Goal: Transaction & Acquisition: Obtain resource

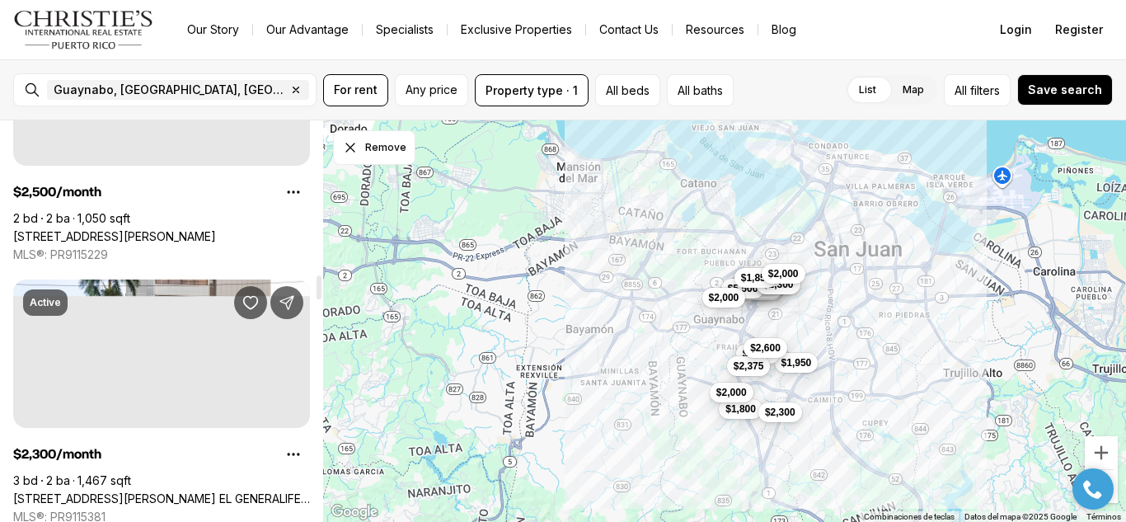
scroll to position [2554, 0]
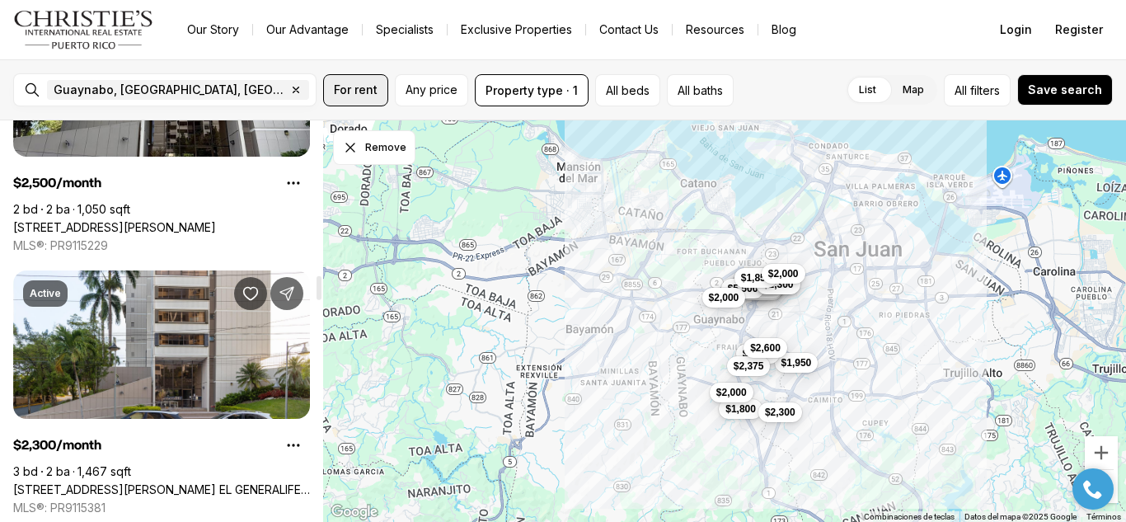
click at [355, 90] on span "For rent" at bounding box center [356, 89] width 44 height 13
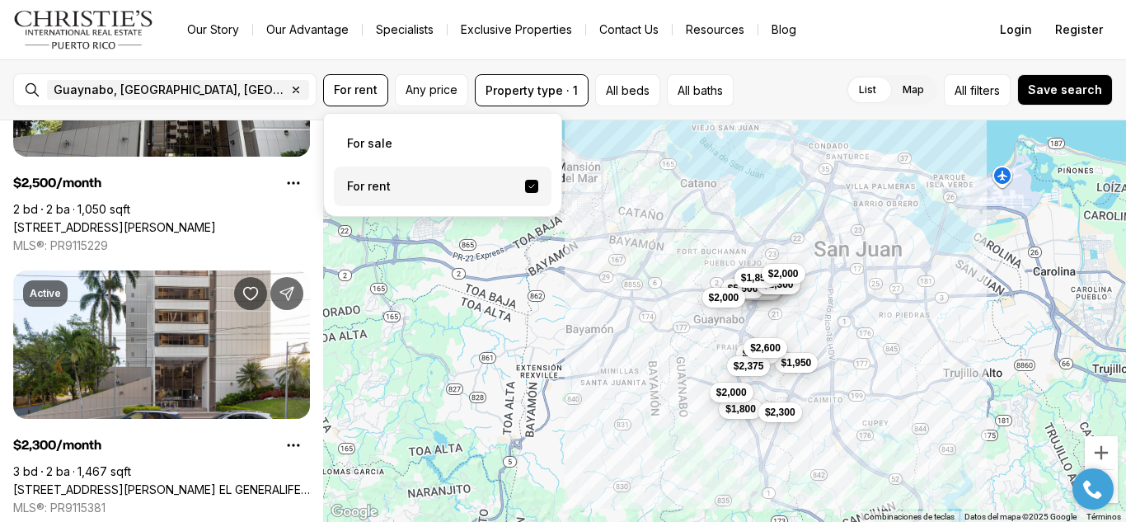
click at [386, 180] on label "For rent" at bounding box center [443, 186] width 218 height 40
click at [525, 180] on button "For rent" at bounding box center [531, 186] width 13 height 13
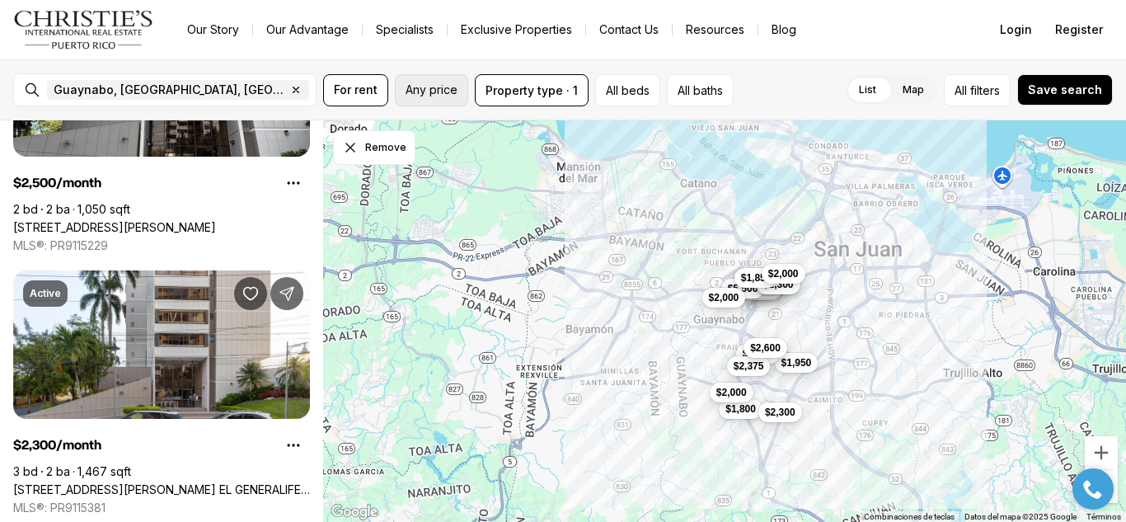
click at [436, 96] on button "Any price" at bounding box center [431, 90] width 73 height 32
click at [978, 95] on span "filters" at bounding box center [985, 90] width 30 height 17
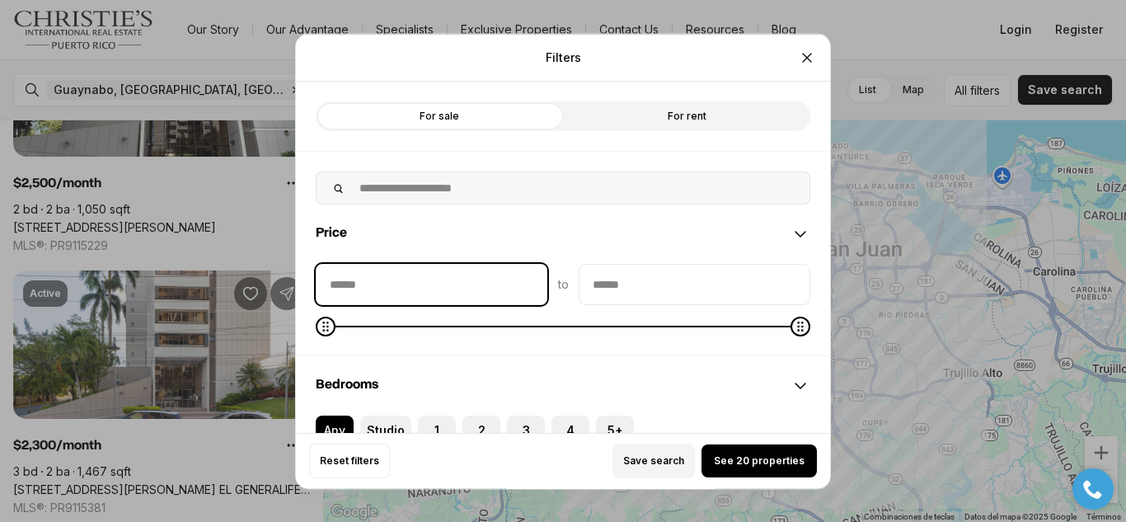
click at [361, 287] on input "priceMin" at bounding box center [431, 284] width 230 height 40
type input "******"
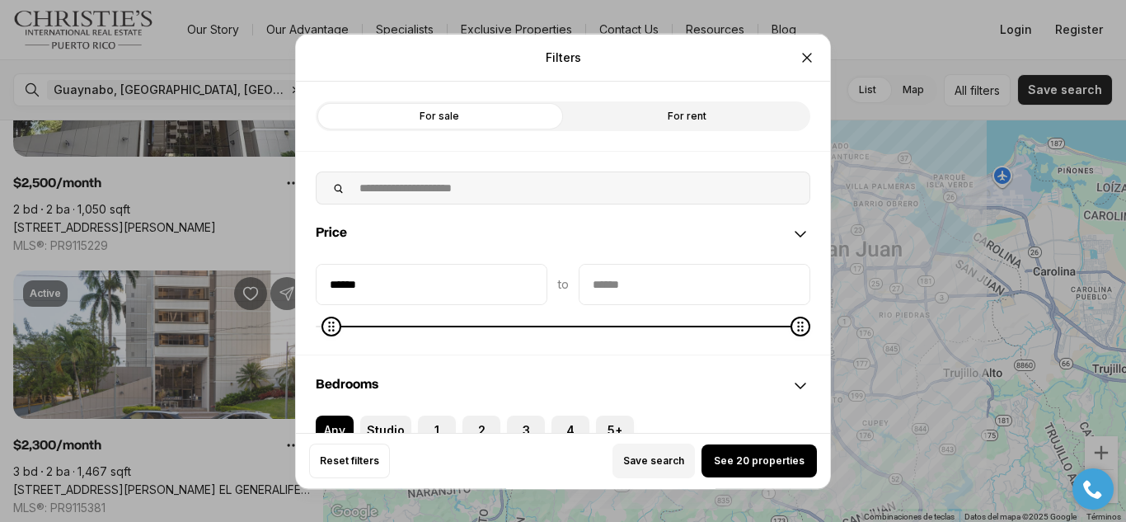
click at [616, 294] on input "priceMax" at bounding box center [694, 284] width 230 height 40
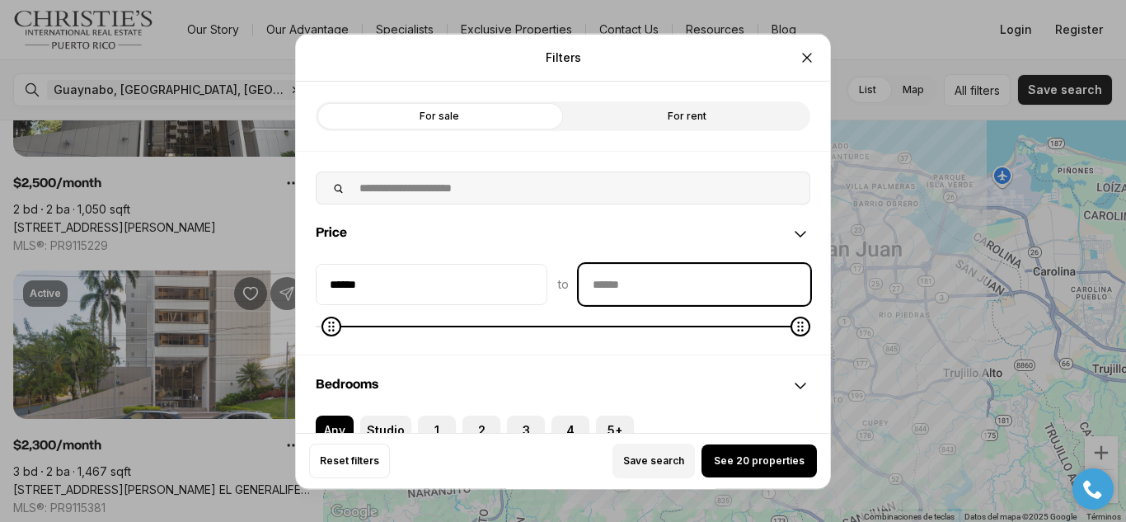
click at [612, 286] on input "priceMax" at bounding box center [694, 284] width 230 height 40
type input "******"
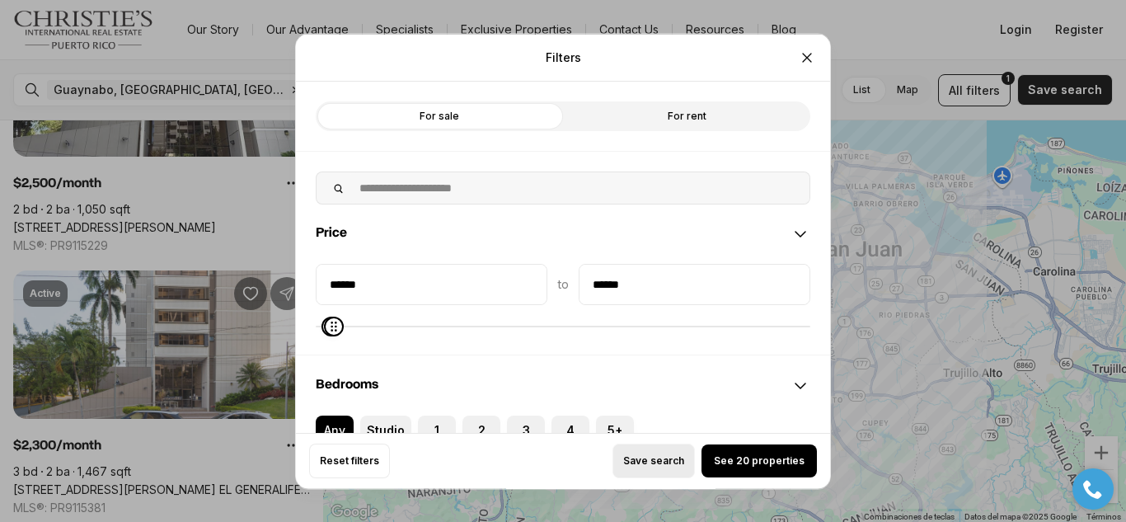
click at [648, 461] on span "Save search" at bounding box center [653, 460] width 61 height 13
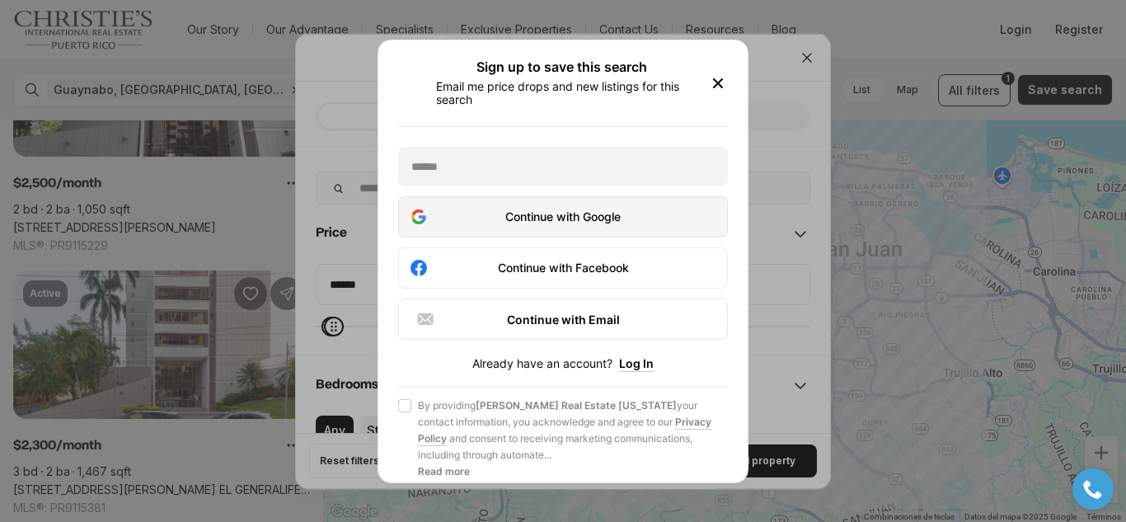
click at [576, 216] on div "Continue with Google" at bounding box center [563, 216] width 308 height 20
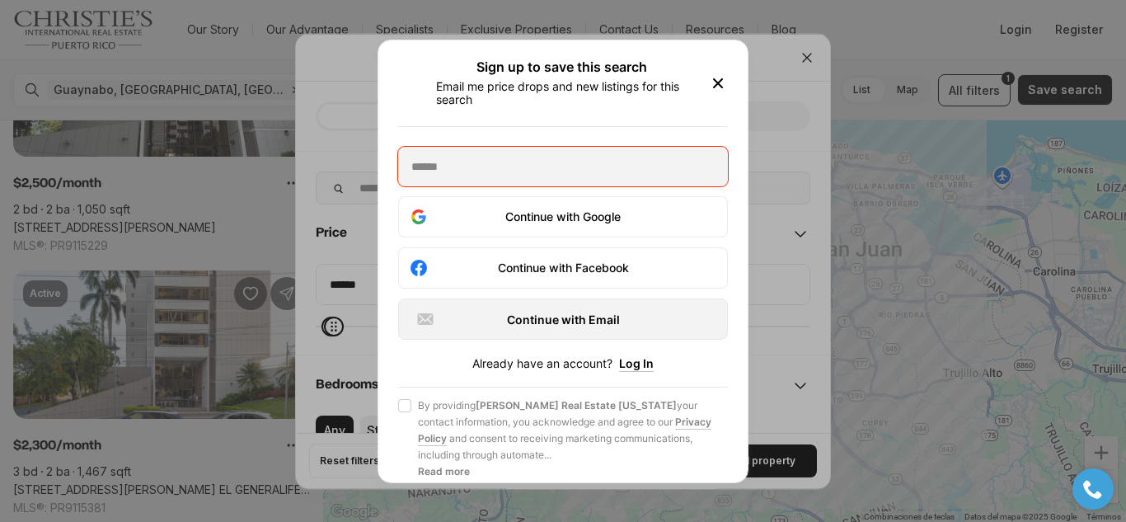
click at [584, 321] on div "Continue with Email" at bounding box center [562, 318] width 295 height 20
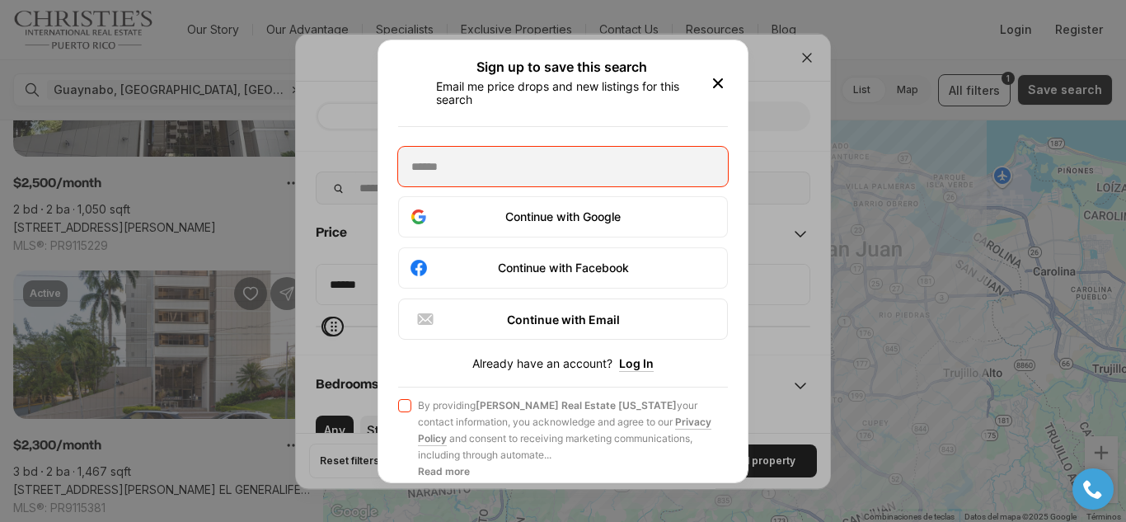
drag, startPoint x: 719, startPoint y: 71, endPoint x: 727, endPoint y: 87, distance: 17.3
click at [719, 72] on div "Sign up to save this search Email me price drops and new listings for this sear…" at bounding box center [563, 82] width 330 height 46
click at [709, 84] on icon "button" at bounding box center [718, 83] width 20 height 20
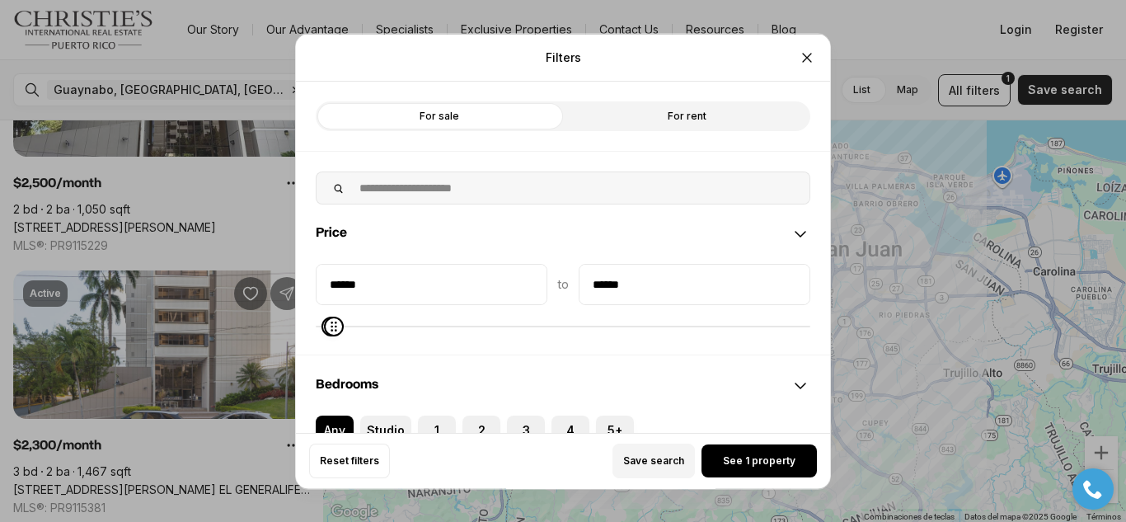
click at [738, 463] on span "See 1 property" at bounding box center [759, 460] width 73 height 13
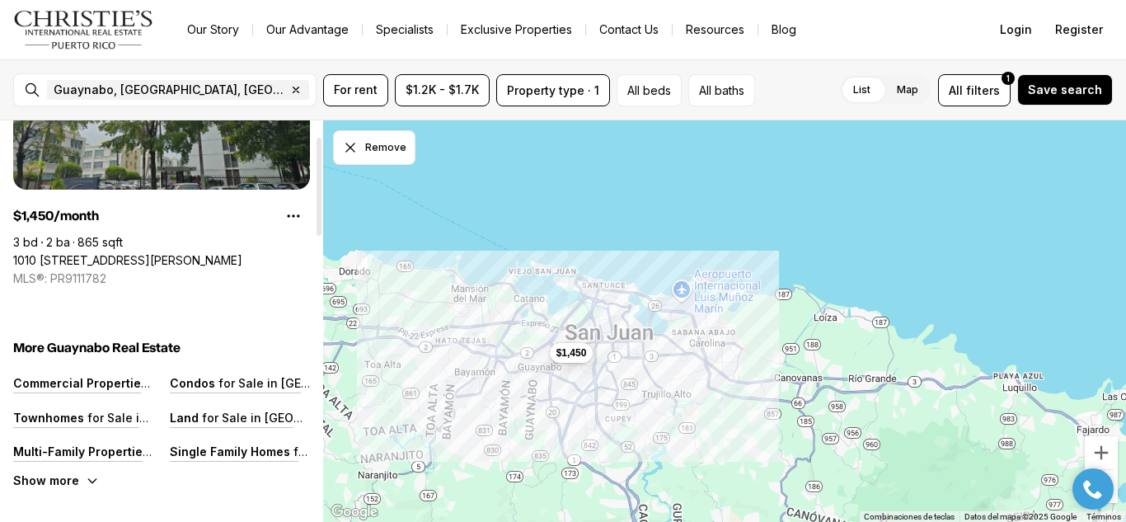
scroll to position [165, 0]
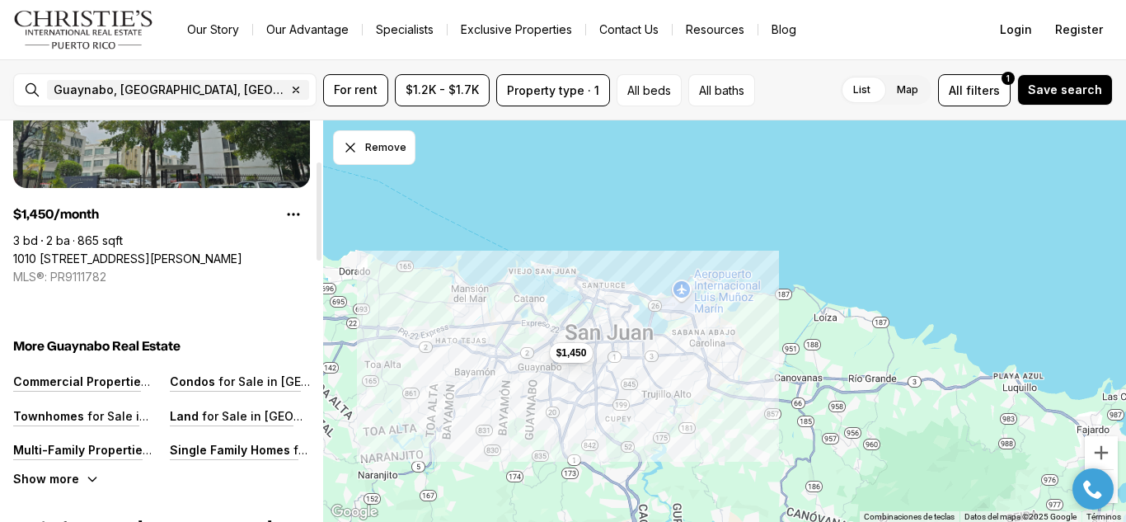
click at [130, 251] on link "1010 [STREET_ADDRESS][PERSON_NAME]" at bounding box center [127, 258] width 229 height 15
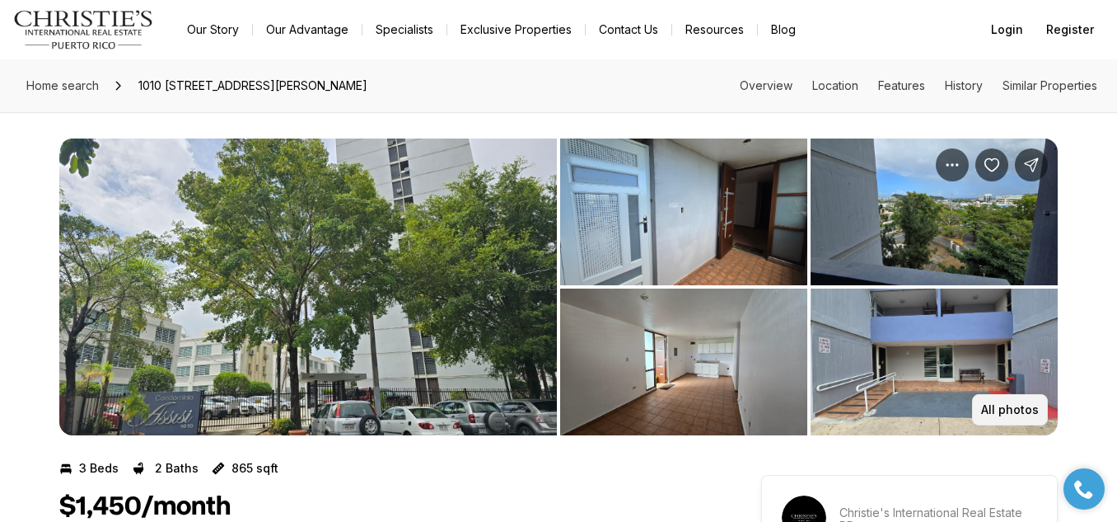
click at [991, 413] on p "All photos" at bounding box center [1010, 409] width 58 height 13
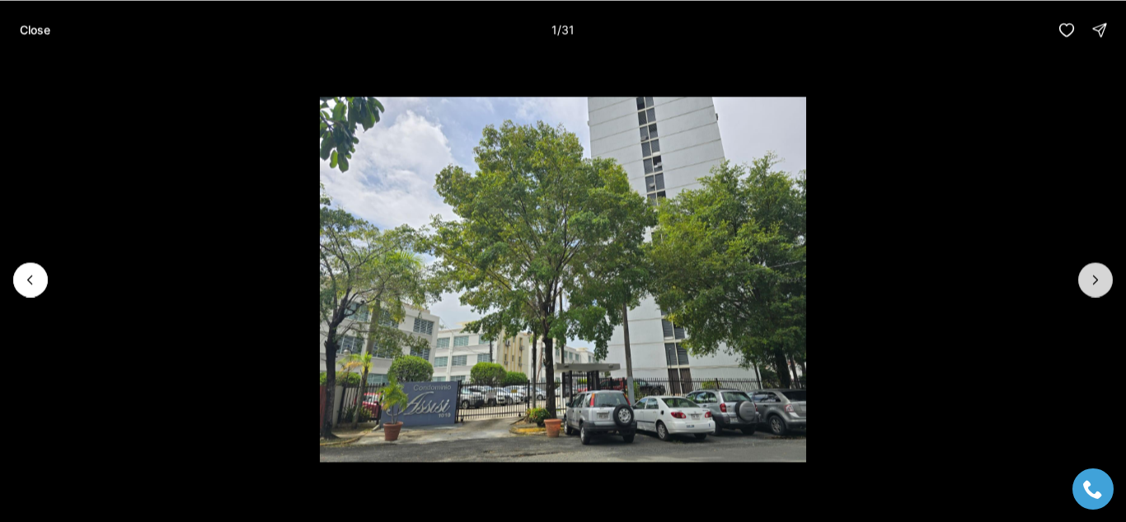
click at [1098, 281] on icon "Next slide" at bounding box center [1095, 279] width 16 height 16
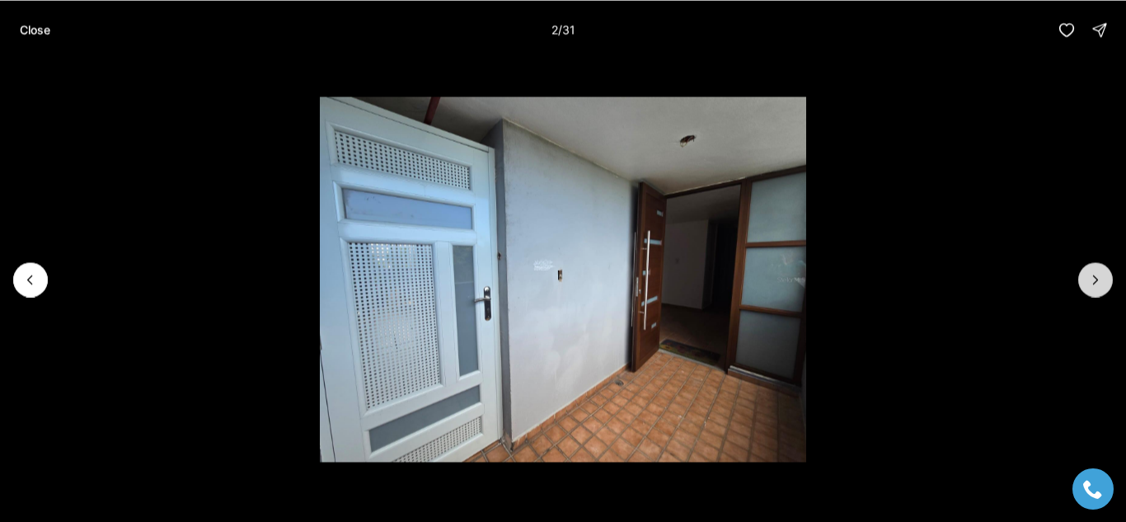
click at [1098, 281] on icon "Next slide" at bounding box center [1095, 279] width 16 height 16
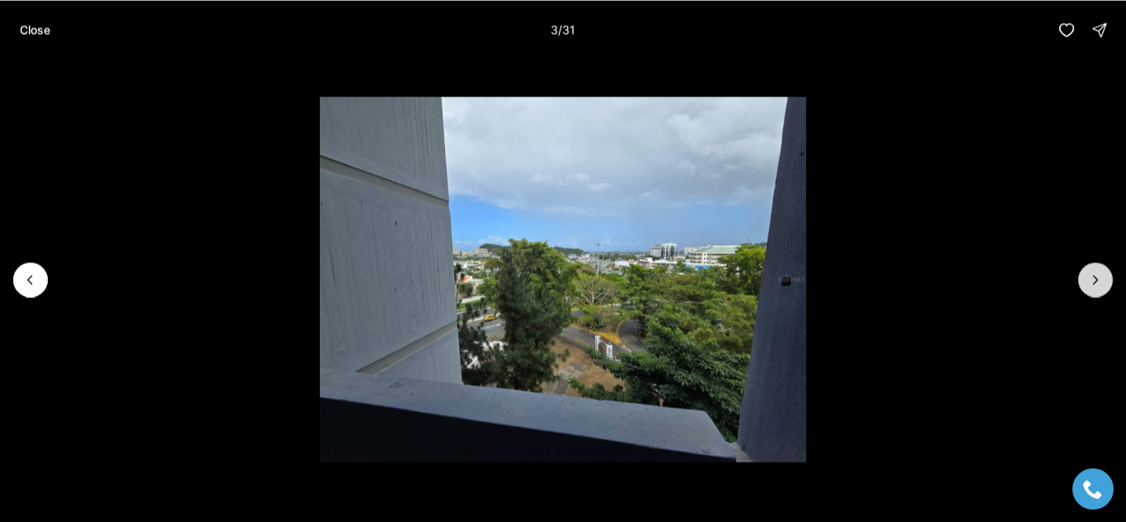
click at [1098, 281] on icon "Next slide" at bounding box center [1095, 279] width 16 height 16
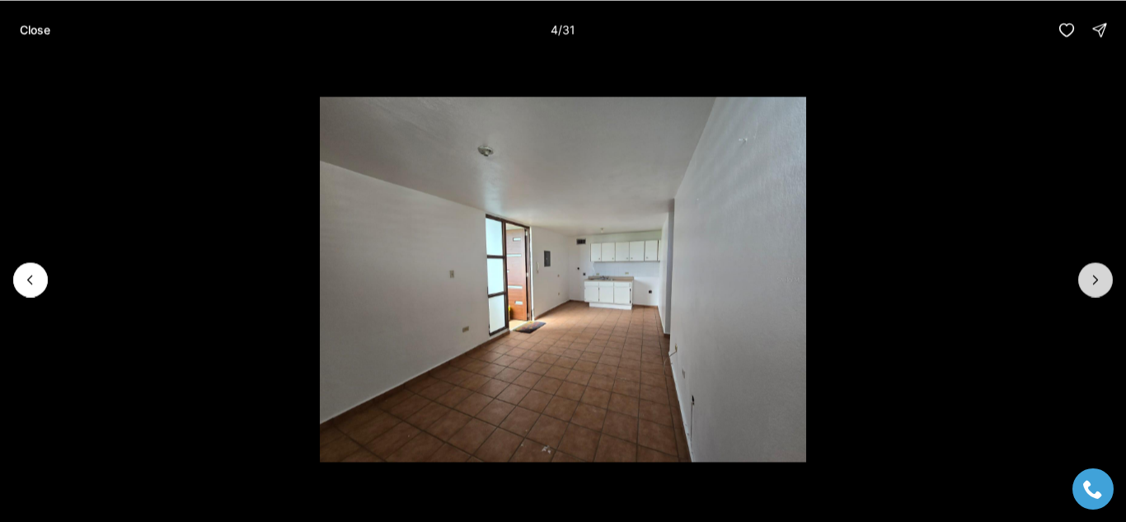
click at [1098, 281] on icon "Next slide" at bounding box center [1095, 279] width 16 height 16
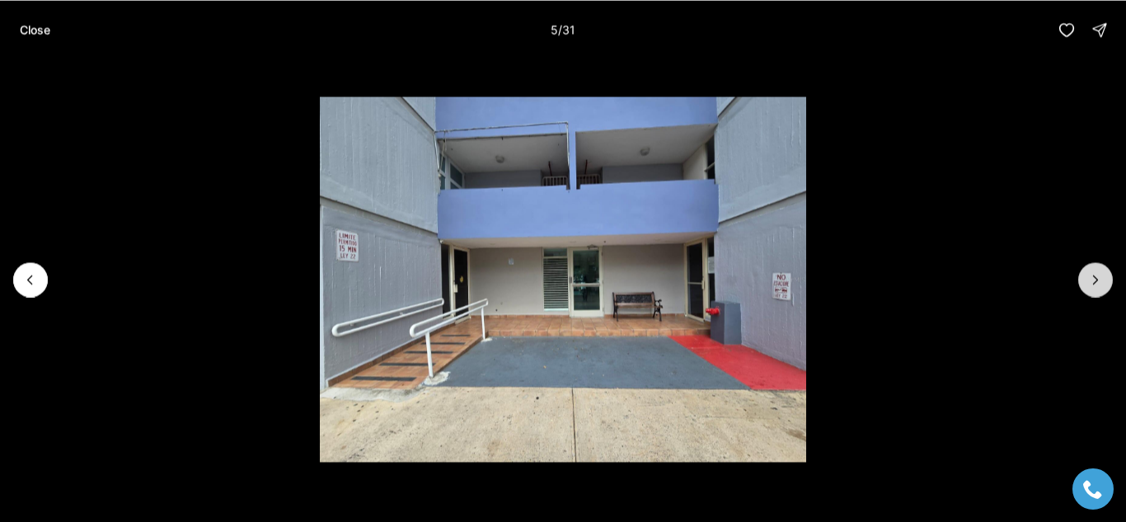
click at [1098, 281] on icon "Next slide" at bounding box center [1095, 279] width 16 height 16
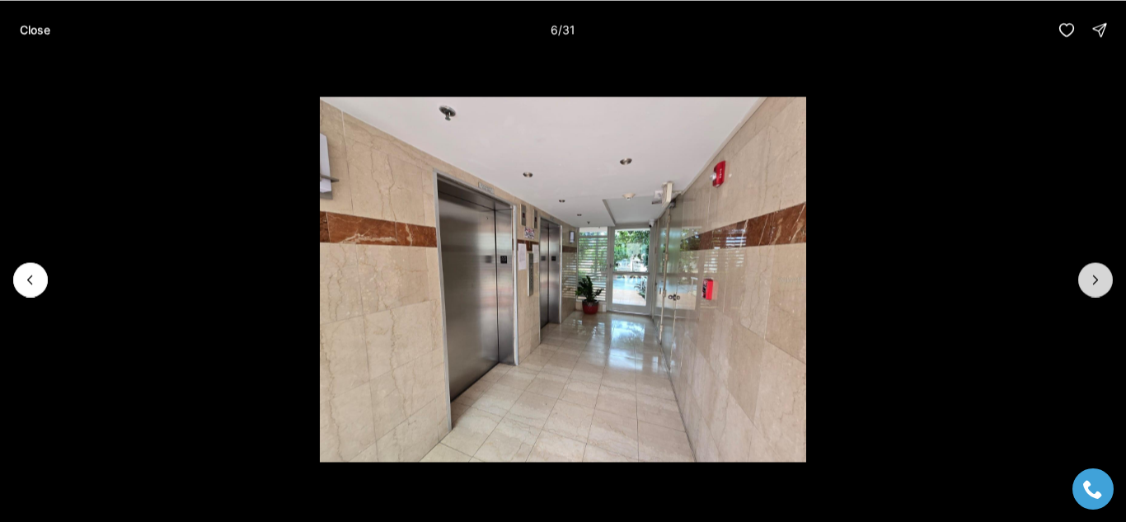
click at [1098, 281] on icon "Next slide" at bounding box center [1095, 279] width 16 height 16
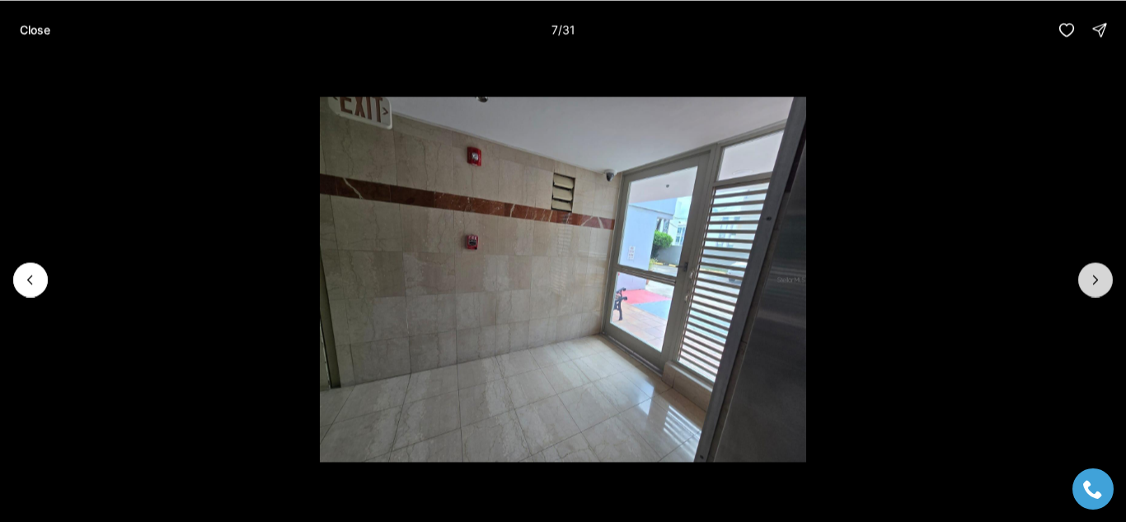
click at [1098, 281] on icon "Next slide" at bounding box center [1095, 279] width 16 height 16
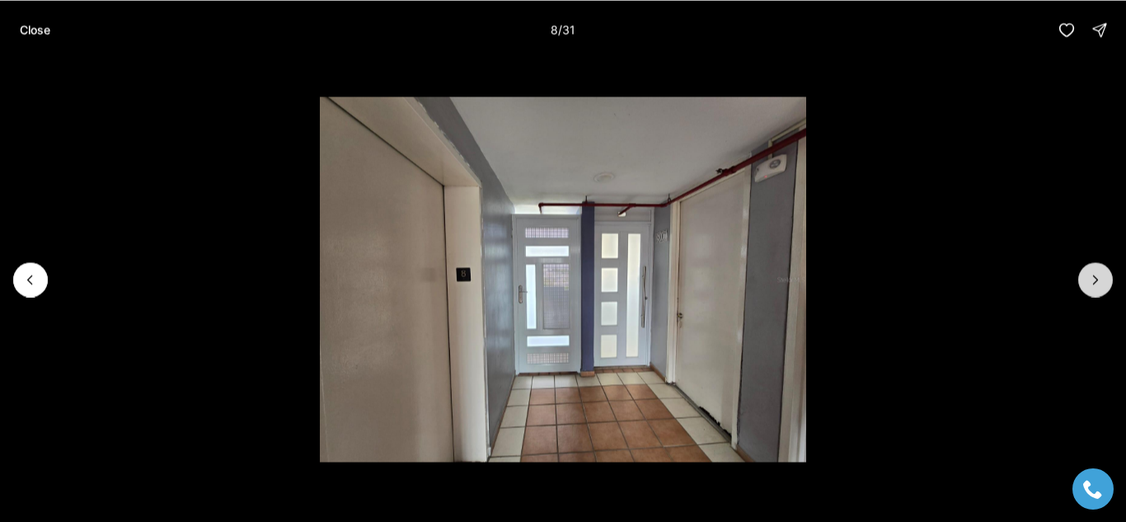
click at [1098, 281] on icon "Next slide" at bounding box center [1095, 279] width 16 height 16
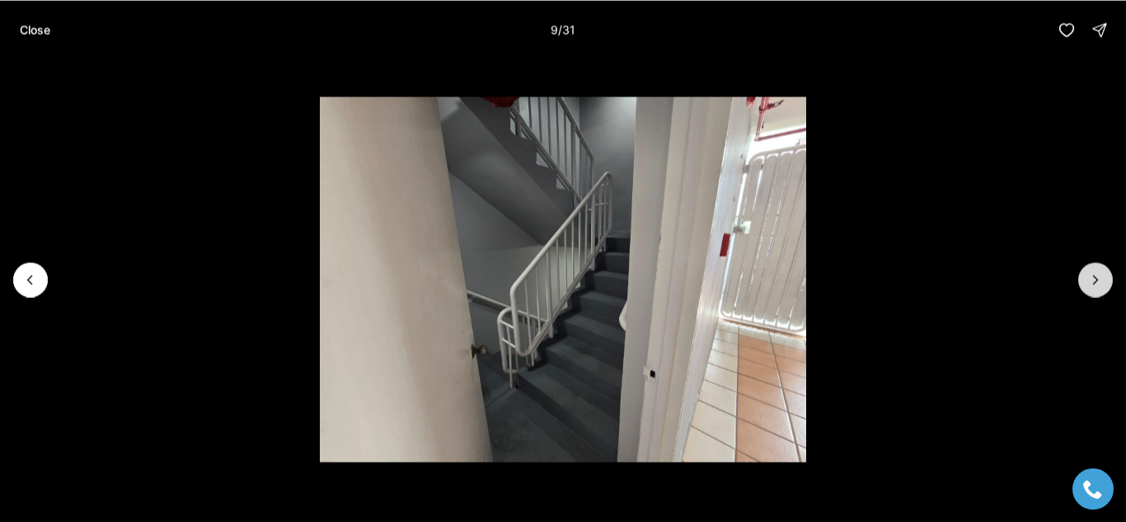
click at [1098, 281] on icon "Next slide" at bounding box center [1095, 279] width 16 height 16
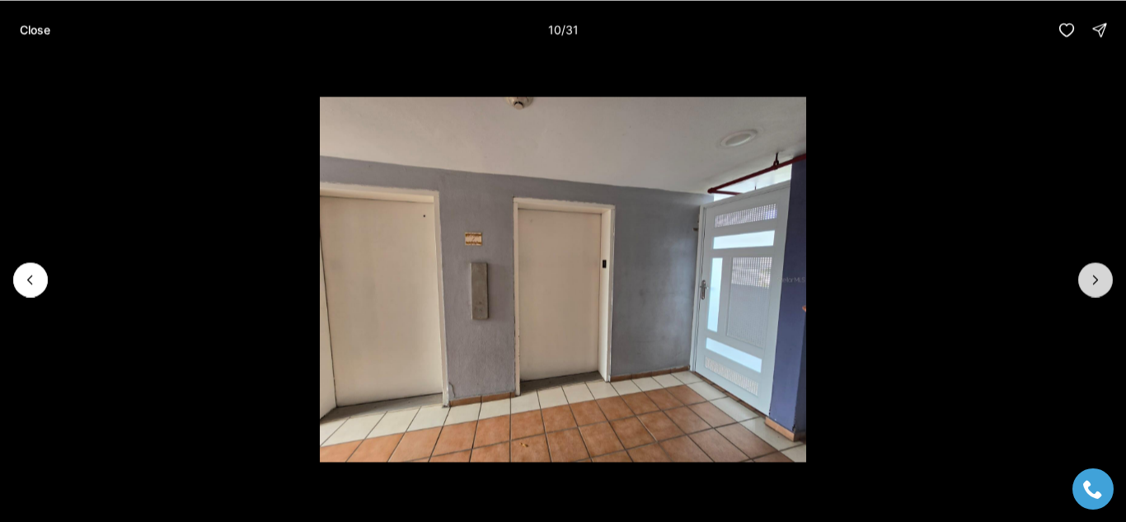
click at [1098, 281] on icon "Next slide" at bounding box center [1095, 279] width 16 height 16
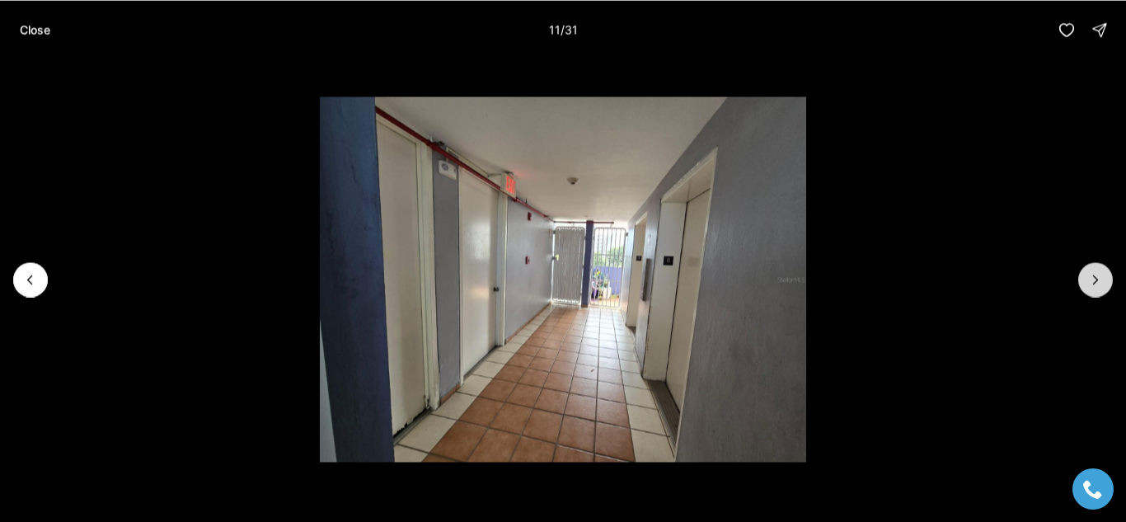
click at [1098, 281] on icon "Next slide" at bounding box center [1095, 279] width 16 height 16
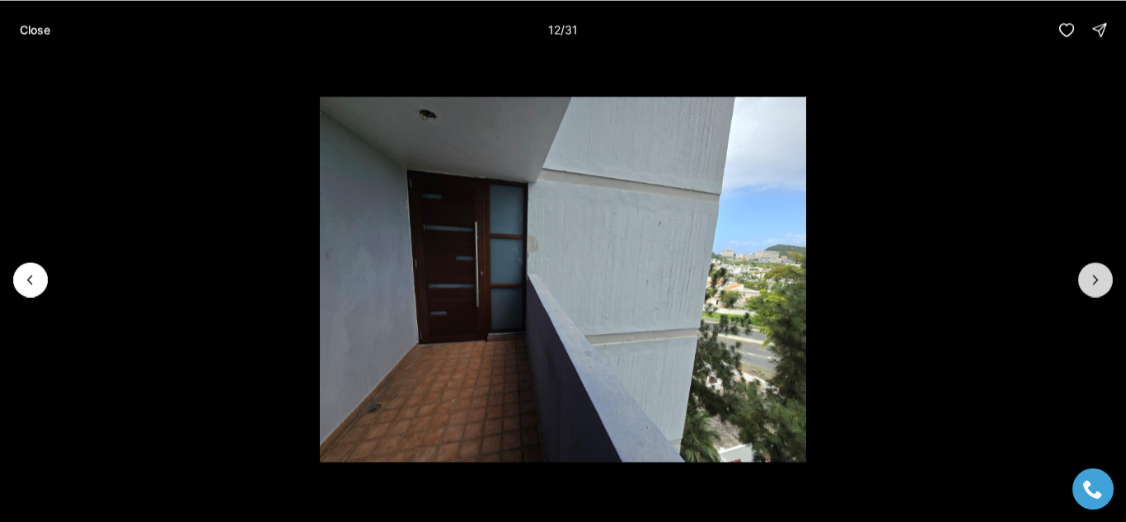
click at [1098, 281] on icon "Next slide" at bounding box center [1095, 279] width 16 height 16
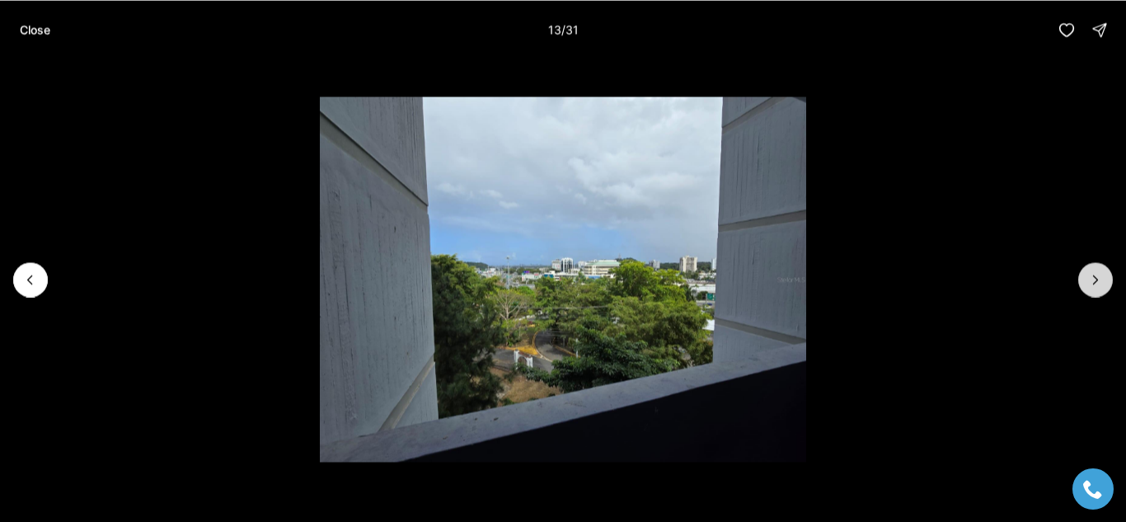
click at [1098, 281] on icon "Next slide" at bounding box center [1095, 279] width 16 height 16
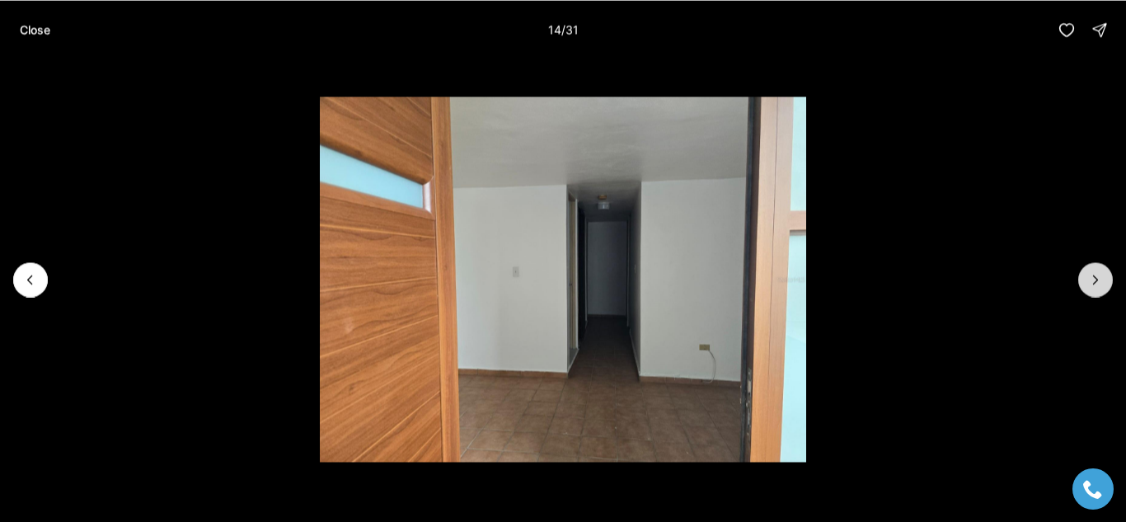
click at [1098, 281] on icon "Next slide" at bounding box center [1095, 279] width 16 height 16
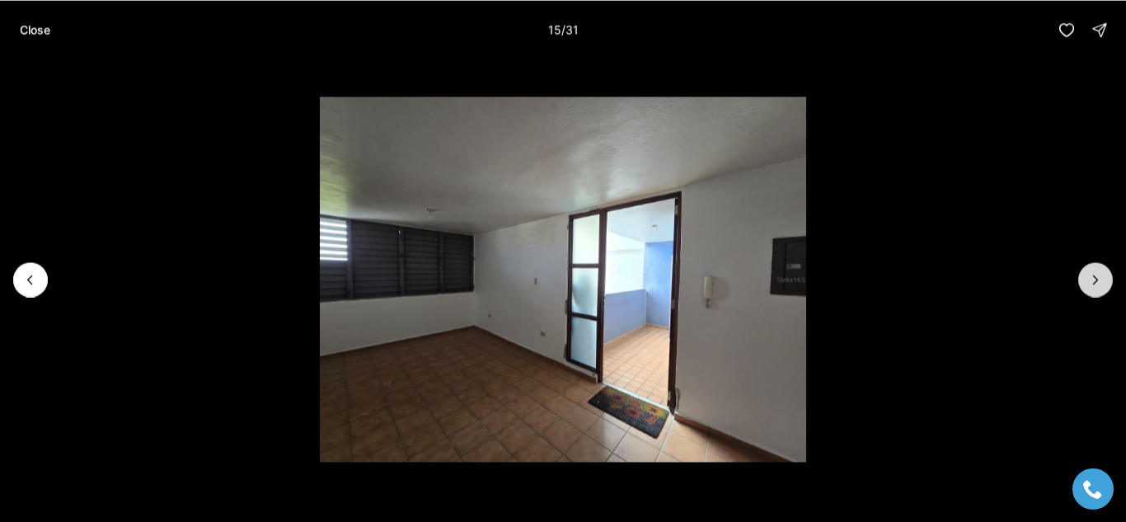
click at [1098, 281] on icon "Next slide" at bounding box center [1095, 279] width 16 height 16
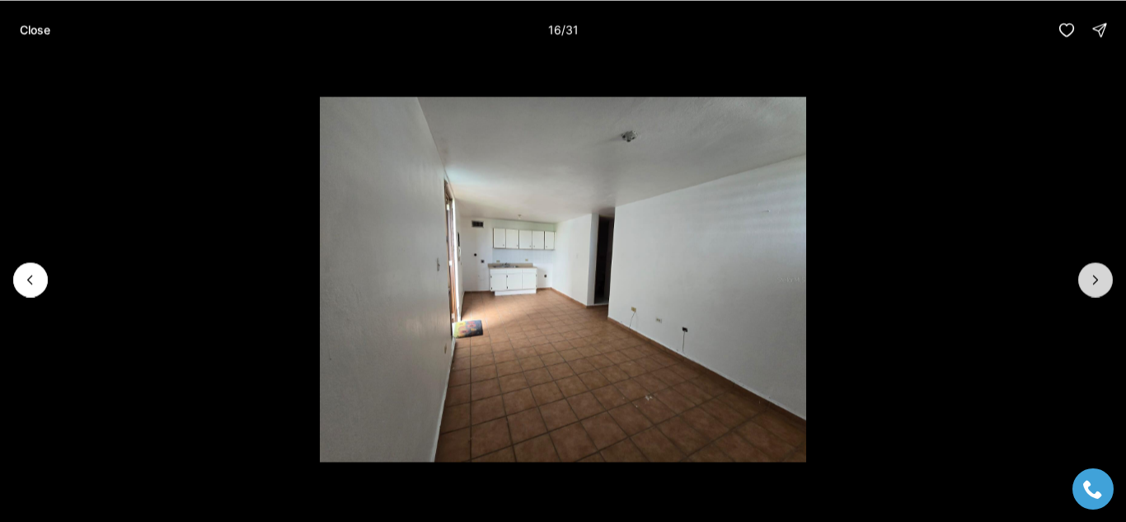
click at [1098, 281] on icon "Next slide" at bounding box center [1095, 279] width 16 height 16
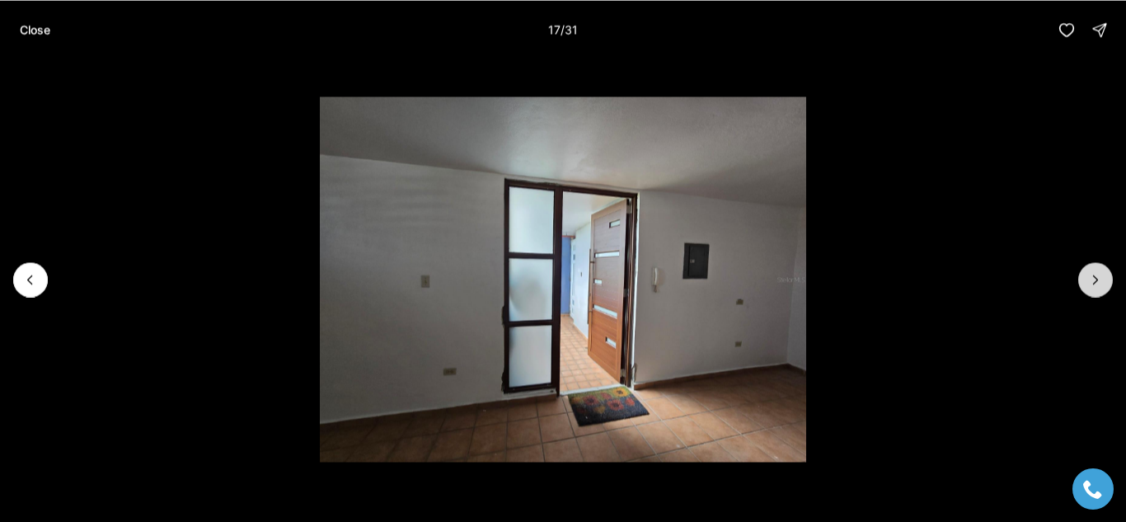
click at [1098, 281] on icon "Next slide" at bounding box center [1095, 279] width 16 height 16
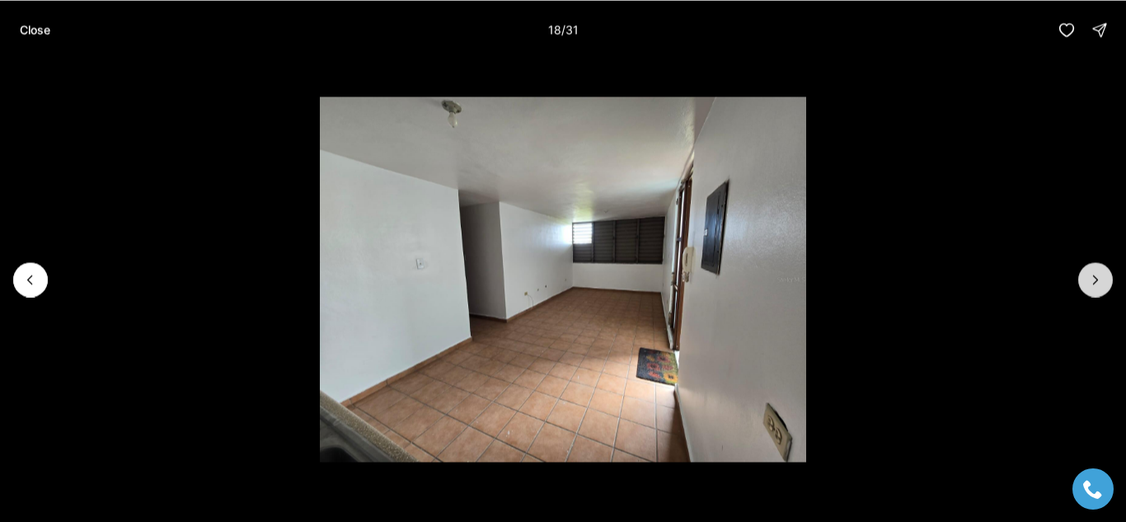
click at [1098, 281] on icon "Next slide" at bounding box center [1095, 279] width 16 height 16
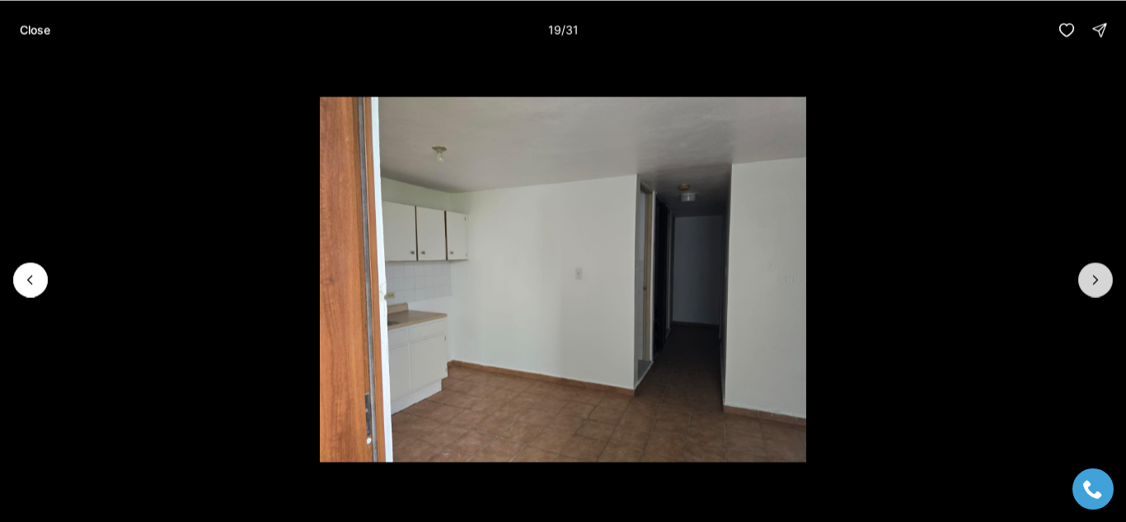
click at [1098, 281] on icon "Next slide" at bounding box center [1095, 279] width 16 height 16
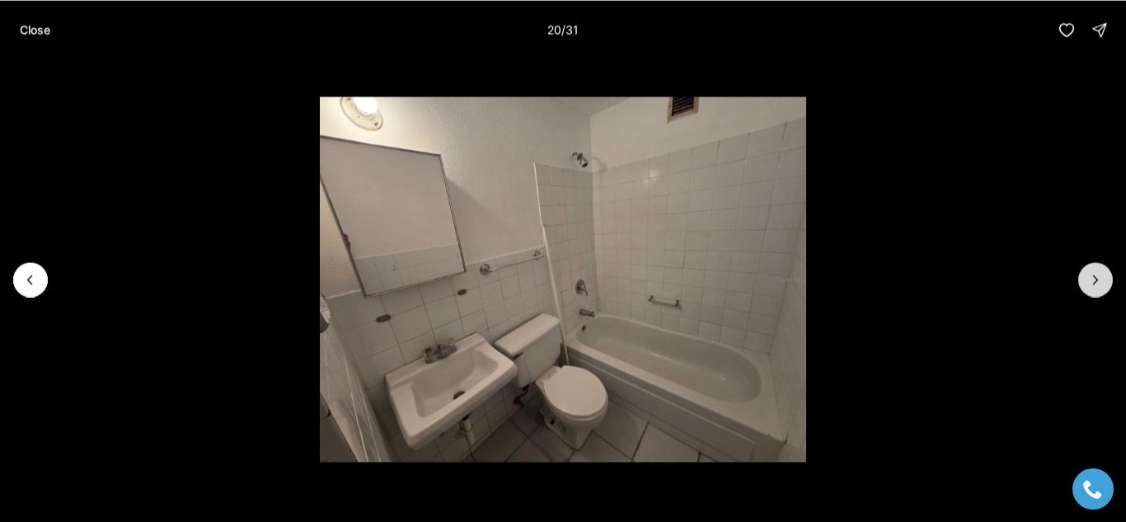
click at [1097, 281] on icon "Next slide" at bounding box center [1095, 279] width 16 height 16
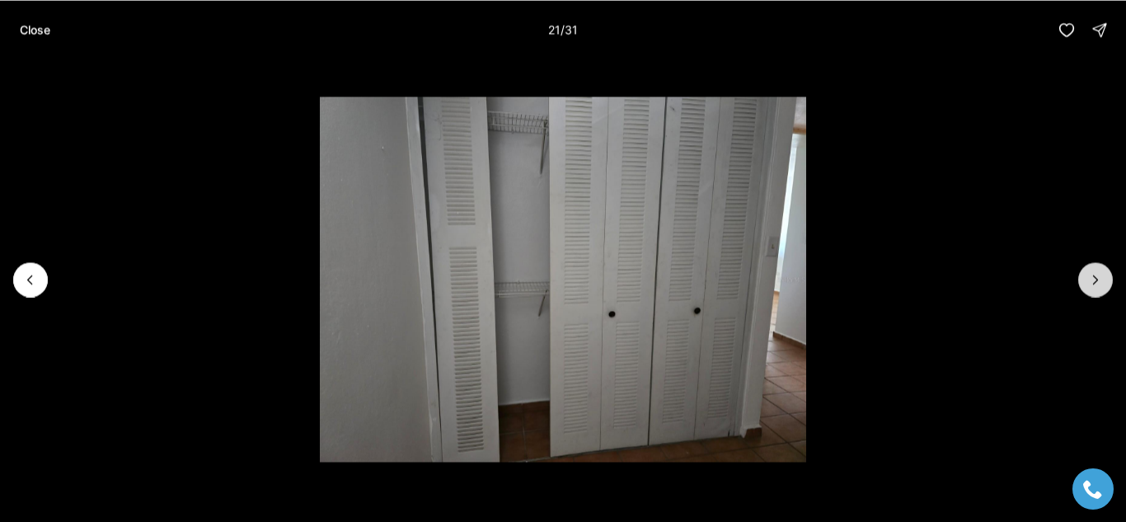
click at [1097, 281] on icon "Next slide" at bounding box center [1095, 279] width 16 height 16
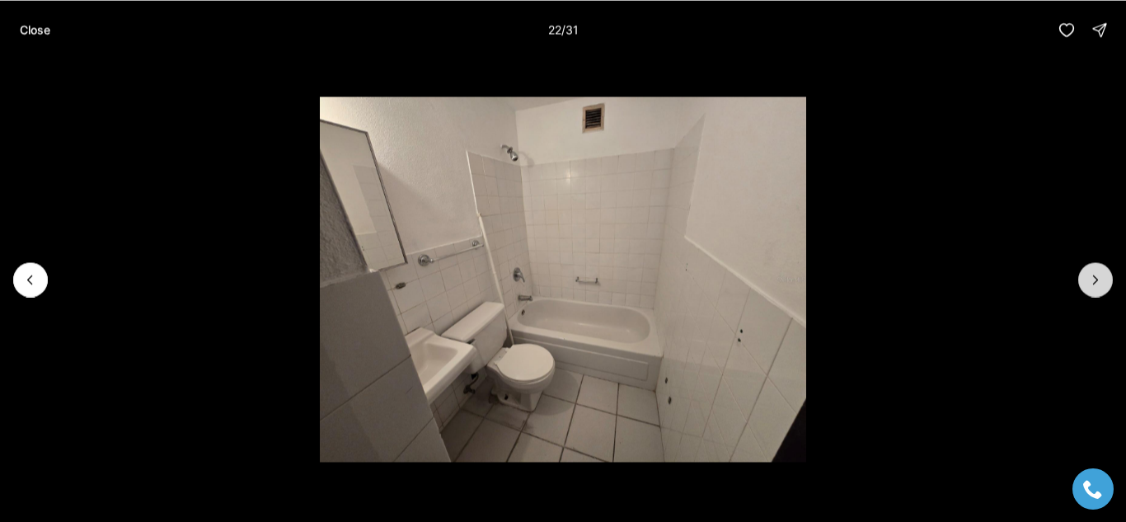
click at [1097, 281] on icon "Next slide" at bounding box center [1095, 279] width 16 height 16
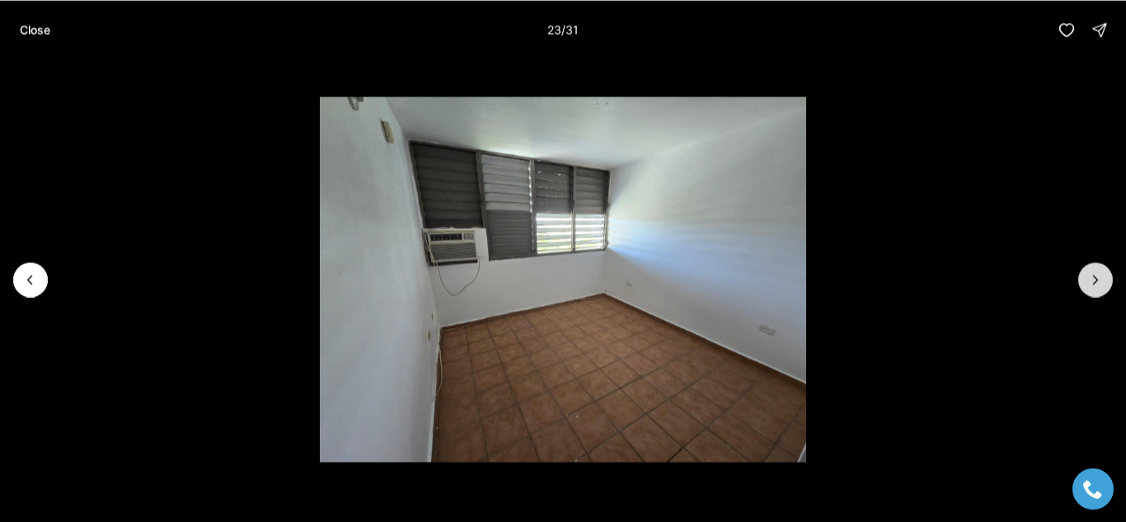
click at [1097, 281] on icon "Next slide" at bounding box center [1095, 279] width 16 height 16
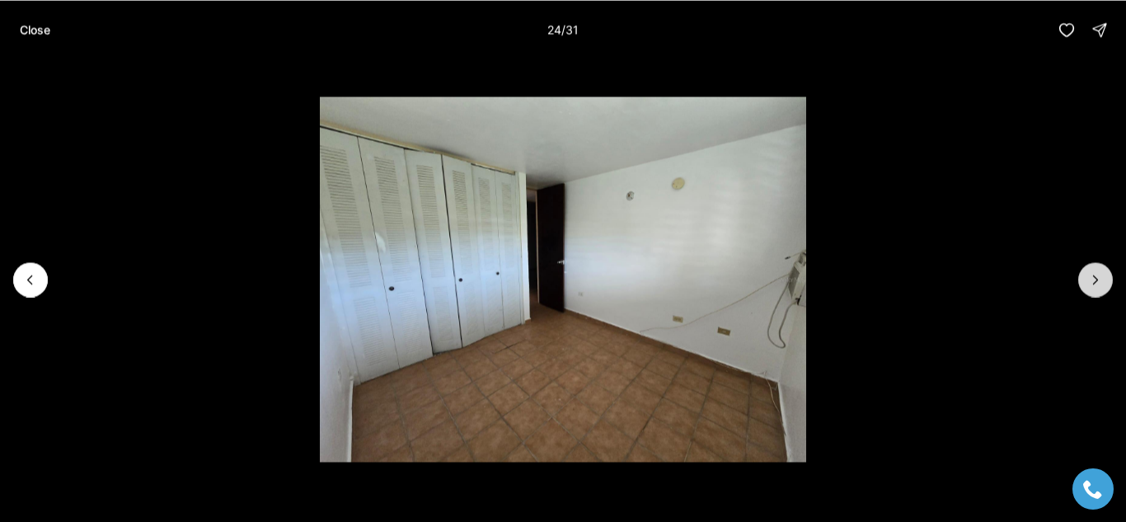
click at [1096, 282] on icon "Next slide" at bounding box center [1095, 279] width 16 height 16
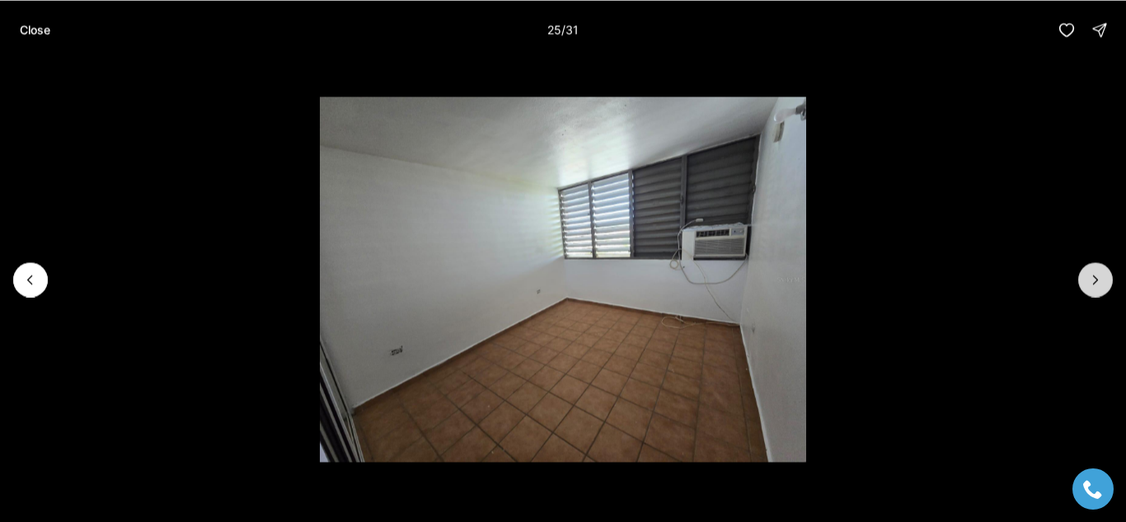
click at [1096, 282] on icon "Next slide" at bounding box center [1095, 279] width 16 height 16
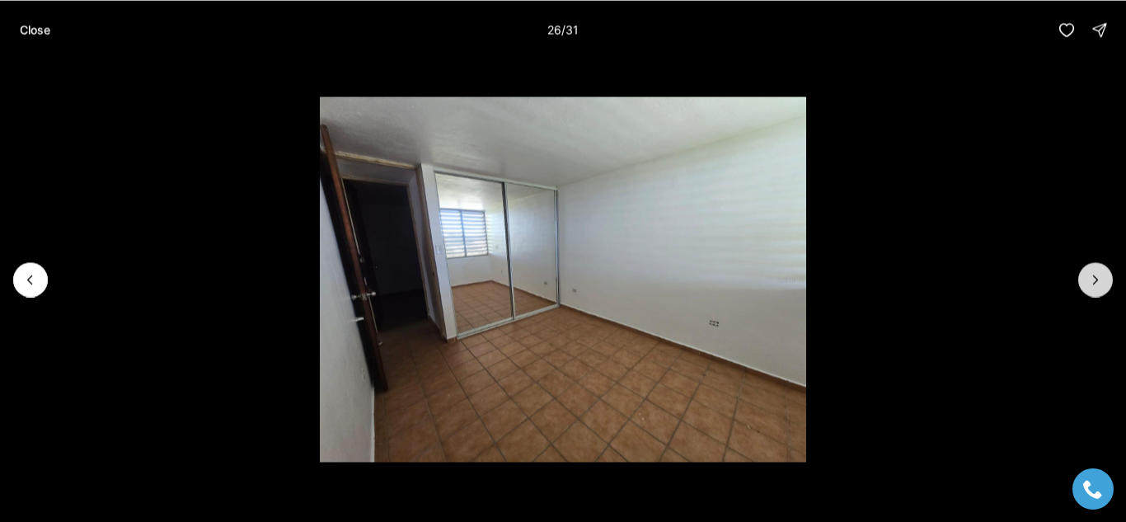
click at [1096, 282] on icon "Next slide" at bounding box center [1095, 279] width 16 height 16
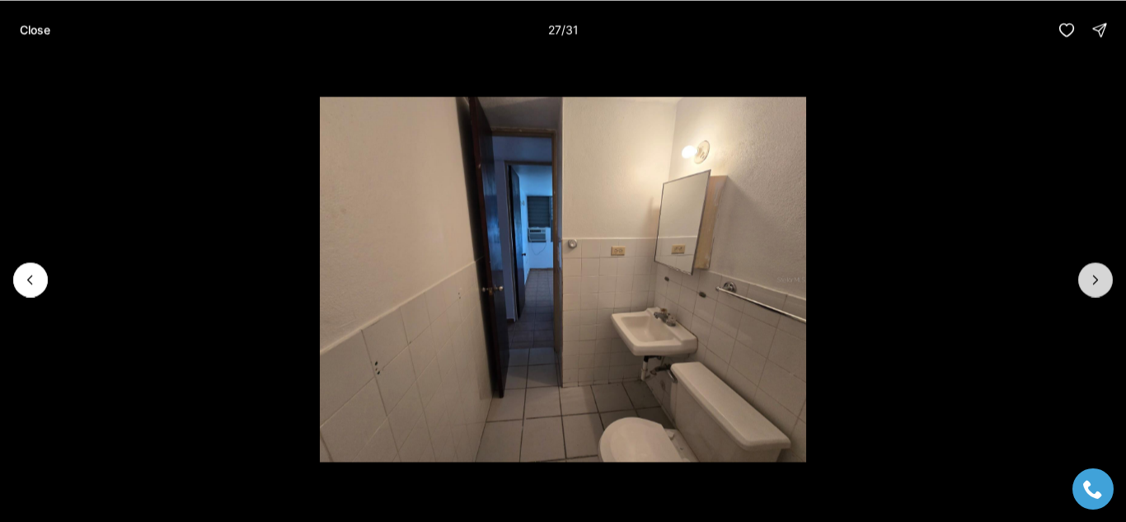
click at [1096, 283] on icon "Next slide" at bounding box center [1095, 279] width 16 height 16
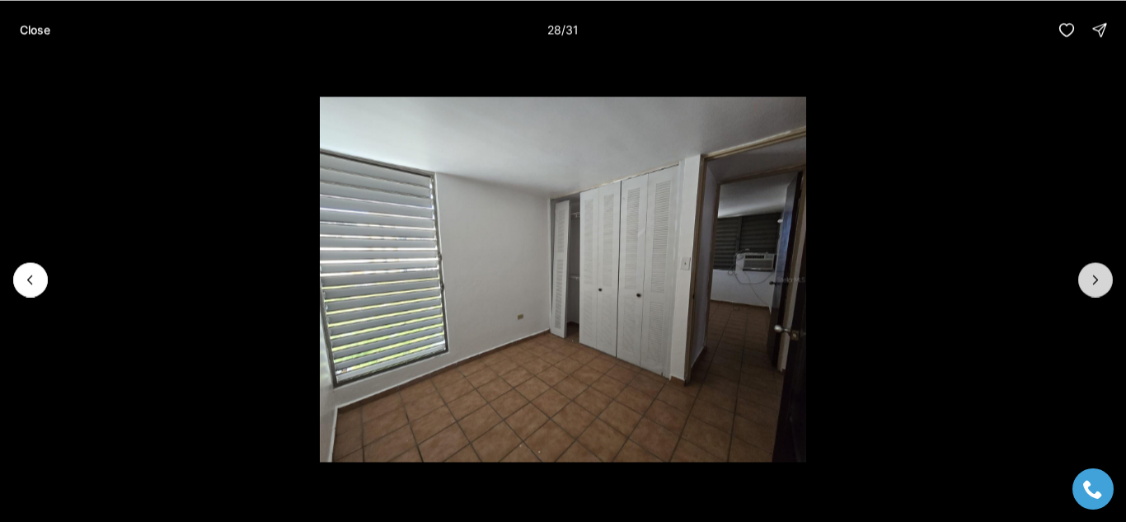
click at [1095, 283] on icon "Next slide" at bounding box center [1095, 279] width 16 height 16
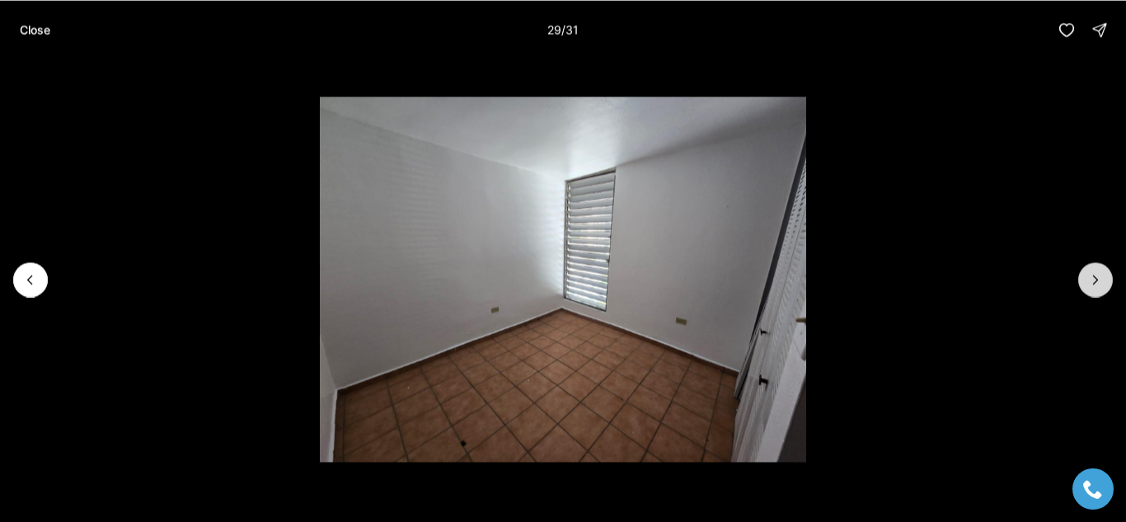
click at [1094, 284] on icon "Next slide" at bounding box center [1095, 279] width 16 height 16
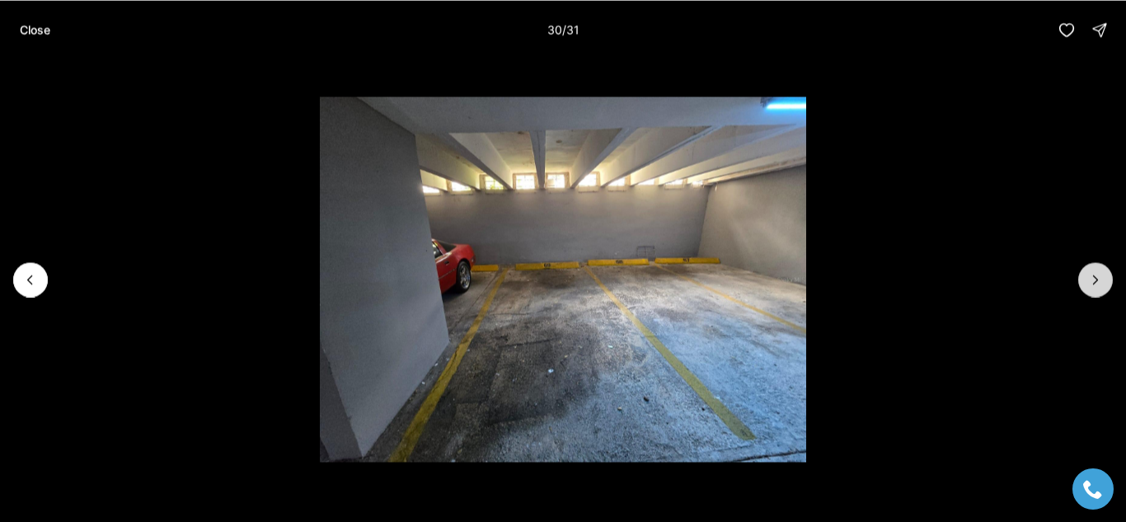
click at [1094, 284] on icon "Next slide" at bounding box center [1095, 279] width 16 height 16
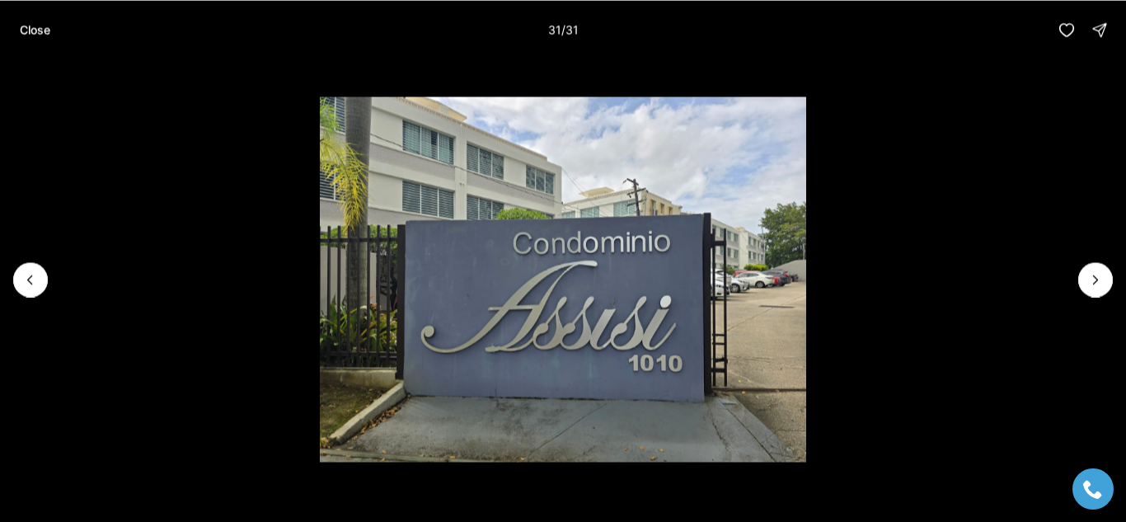
click at [1088, 269] on div at bounding box center [1095, 279] width 35 height 35
click at [1090, 277] on div at bounding box center [1095, 279] width 35 height 35
click at [12, 279] on li "31 of 31" at bounding box center [563, 278] width 1126 height 439
click at [50, 30] on p "Close" at bounding box center [35, 29] width 30 height 13
